Goal: Share content

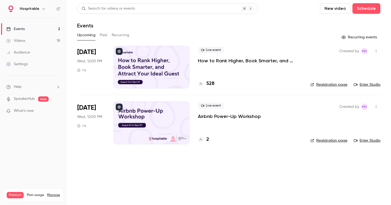
click at [215, 62] on p "How to Rank Higher, Book Smarter, and Attract Your Ideal Guest" at bounding box center [250, 60] width 104 height 6
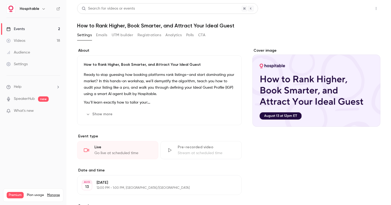
click at [354, 9] on button "Share" at bounding box center [357, 8] width 21 height 11
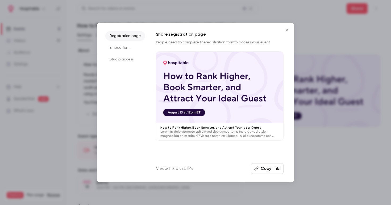
click at [124, 64] on ul "Registration page Embed form Studio access" at bounding box center [125, 102] width 40 height 143
click at [128, 62] on li "Studio access" at bounding box center [125, 60] width 40 height 10
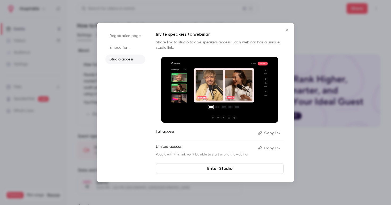
click at [267, 131] on button "Copy link" at bounding box center [270, 133] width 28 height 9
click at [286, 31] on icon "Close" at bounding box center [287, 30] width 6 height 4
